Goal: Communication & Community: Answer question/provide support

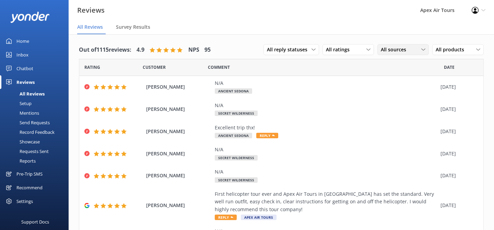
click at [415, 52] on div "All sources" at bounding box center [403, 50] width 48 height 8
click at [413, 102] on div "Google reviews" at bounding box center [407, 105] width 40 height 7
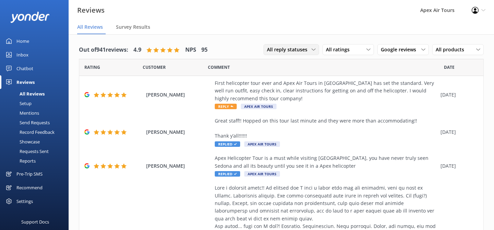
click at [313, 50] on use at bounding box center [313, 50] width 4 height 2
click at [304, 79] on link "Needs a reply" at bounding box center [294, 78] width 61 height 14
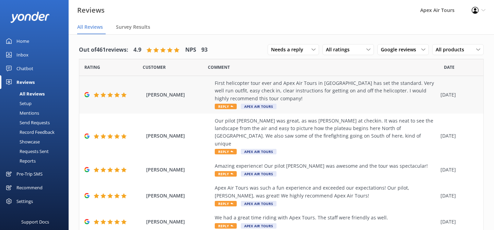
click at [229, 107] on span "Reply" at bounding box center [226, 106] width 22 height 5
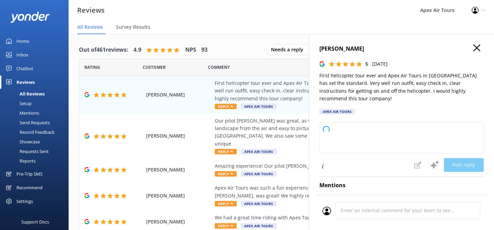
type textarea "Thank you so much for your wonderful review! We're thrilled to hear you had a f…"
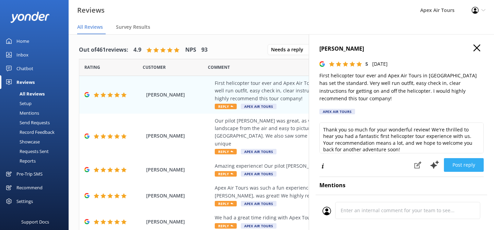
click at [473, 160] on button "Post reply" at bounding box center [464, 165] width 40 height 14
